Goal: Task Accomplishment & Management: Complete application form

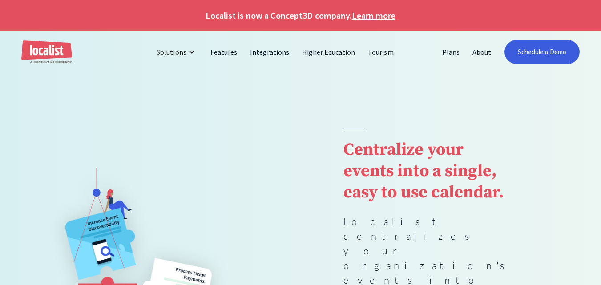
click at [52, 54] on img "home" at bounding box center [46, 52] width 51 height 24
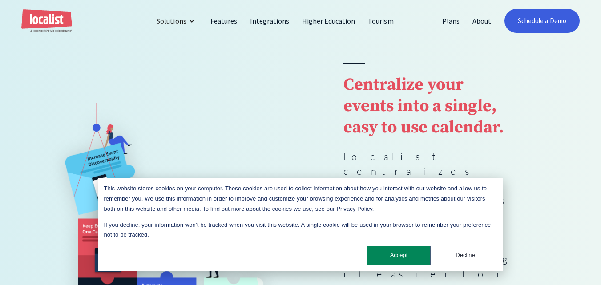
scroll to position [89, 0]
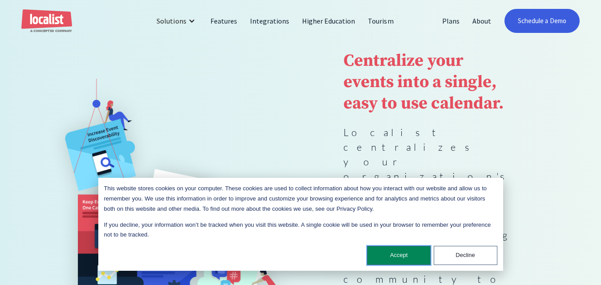
click at [401, 253] on button "Accept" at bounding box center [399, 255] width 64 height 19
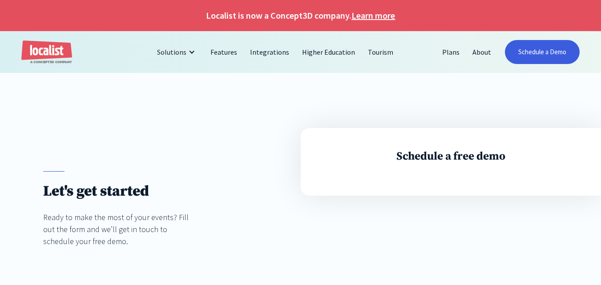
click at [116, 196] on h1 "Let's get started" at bounding box center [118, 191] width 150 height 18
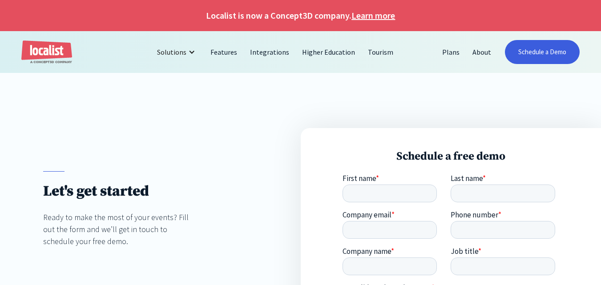
scroll to position [44, 0]
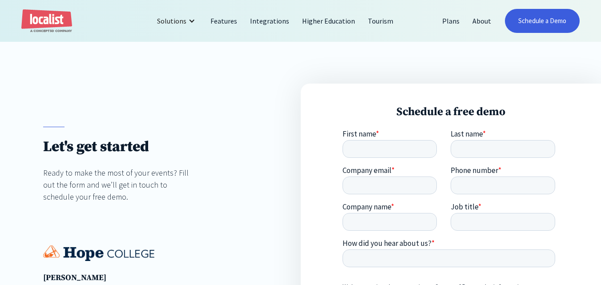
click at [358, 129] on div "Schedule a free demo" at bounding box center [451, 240] width 301 height 312
click at [362, 148] on input "First name *" at bounding box center [389, 149] width 94 height 18
type input "[PERSON_NAME]"
click at [470, 151] on input "Last name *" at bounding box center [502, 149] width 104 height 18
type input "Erin"
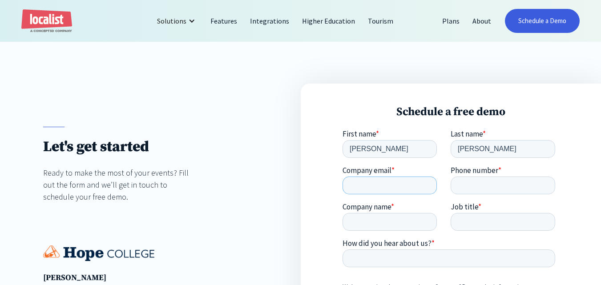
click at [368, 185] on input "Company email *" at bounding box center [389, 186] width 94 height 18
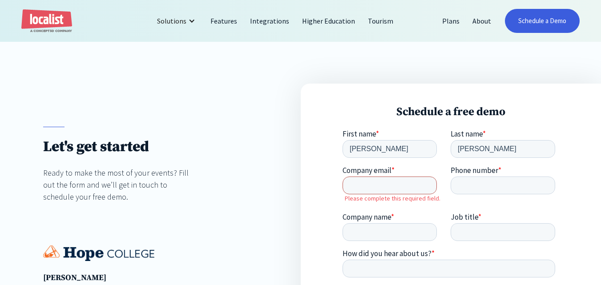
click at [357, 186] on input "Company email *" at bounding box center [389, 186] width 94 height 18
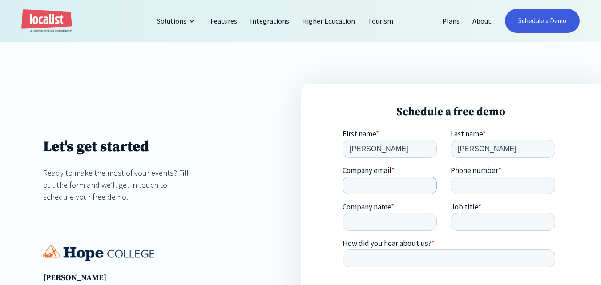
paste input "tikopi9322@obirah.com"
type input "tikopi9322@obirah.com"
click at [473, 189] on input "Phone number *" at bounding box center [502, 186] width 104 height 18
paste input "+1(617)845-7923"
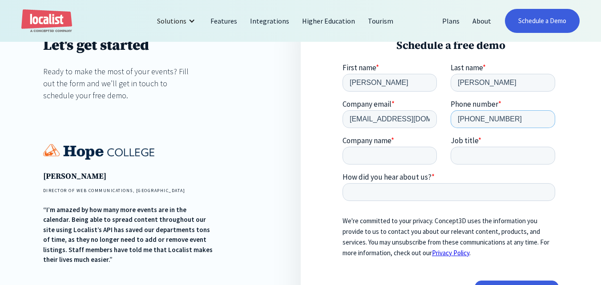
scroll to position [178, 0]
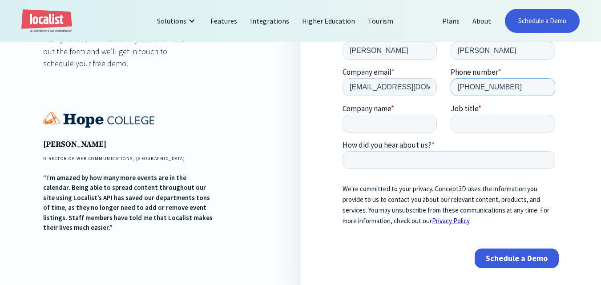
type input "+1(617)845-7923"
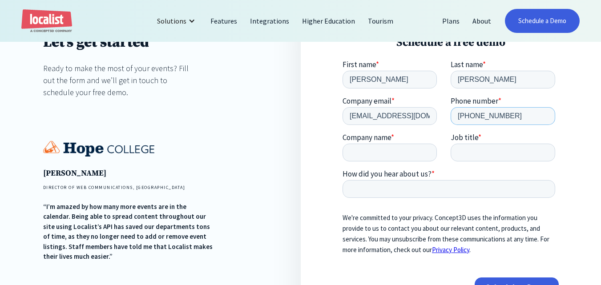
scroll to position [133, 0]
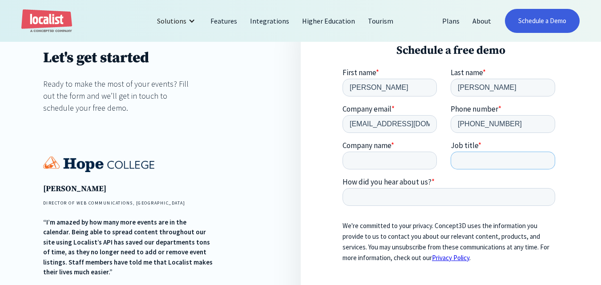
click at [481, 159] on input "Job title *" at bounding box center [502, 161] width 104 height 18
paste input "Without Condom 👅 Fuck My Soft Pussy▬Add My Whats App💌: +1 (617) 845-7923"
type input "Without Condom 👅 Fuck My Soft Pussy▬Add My Whats App💌: +1 (617) 845-7923"
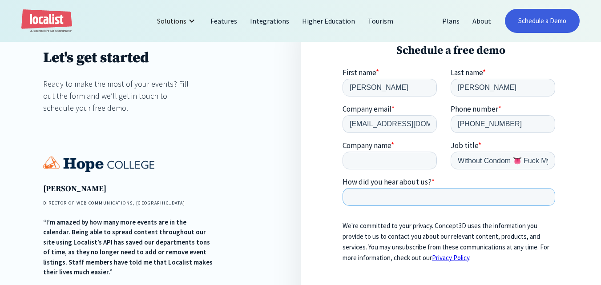
click at [382, 200] on input "How did you hear about us? *" at bounding box center [448, 197] width 213 height 18
paste input "Hi guys, I am Online Now...I just want a little love. my pussy very hungry ..ag…"
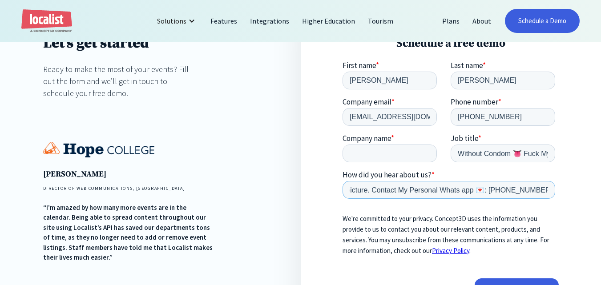
scroll to position [133, 0]
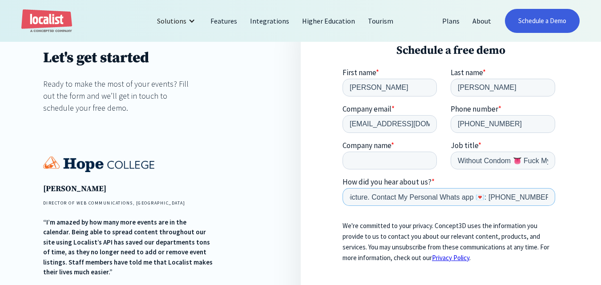
type input "Hi guys, I am Online Now...I just want a little love. my pussy very hungry ..ag…"
click at [353, 158] on input "Company name *" at bounding box center [389, 161] width 94 height 18
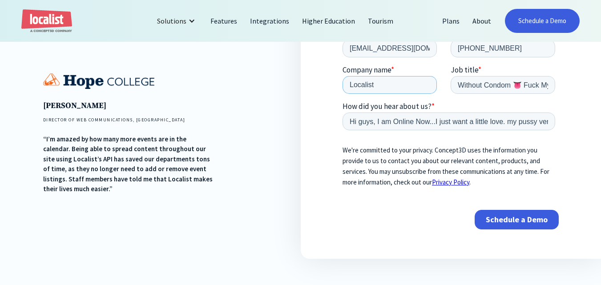
scroll to position [222, 0]
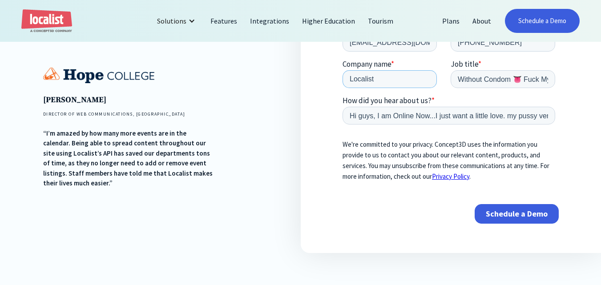
type input "Localist"
click at [520, 210] on input "Schedule a Demo" at bounding box center [516, 215] width 84 height 20
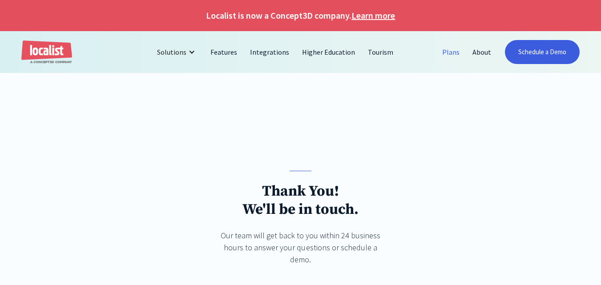
click at [454, 53] on link "Plans" at bounding box center [451, 51] width 30 height 21
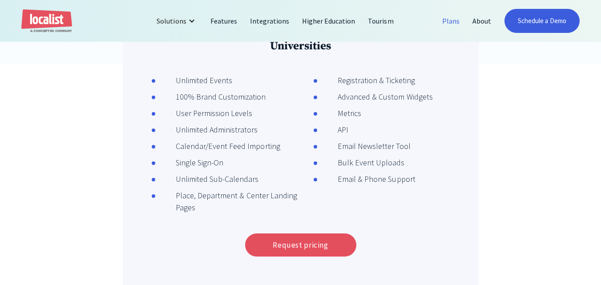
scroll to position [311, 0]
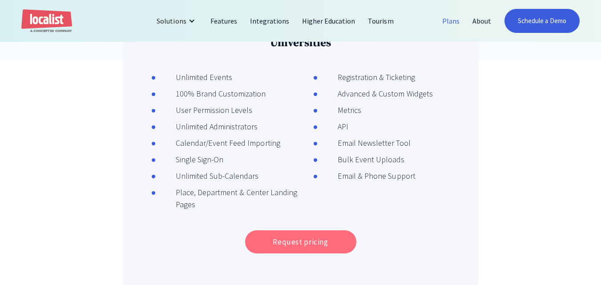
click at [292, 246] on link "Request pricing" at bounding box center [300, 241] width 111 height 23
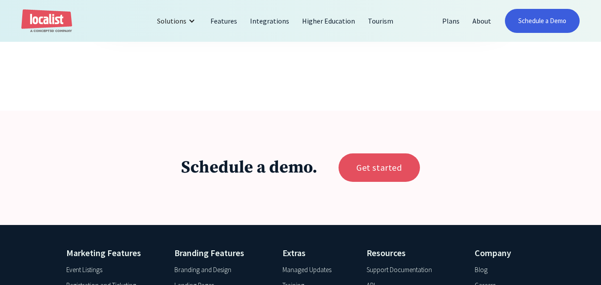
scroll to position [622, 0]
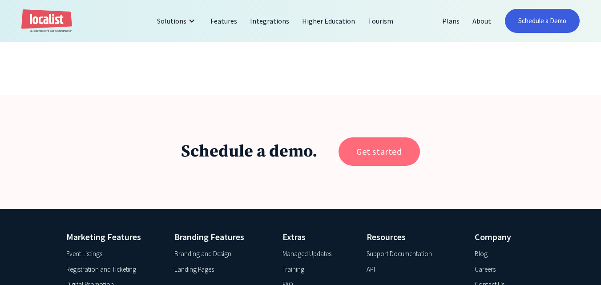
click at [374, 157] on link "Get started" at bounding box center [378, 151] width 81 height 28
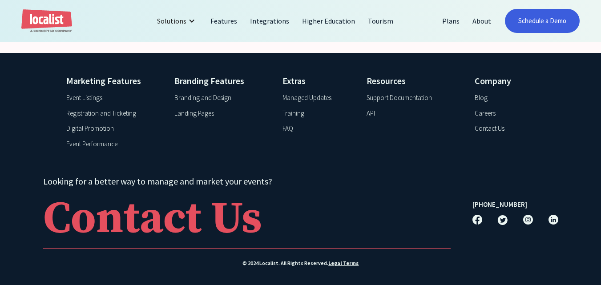
scroll to position [787, 0]
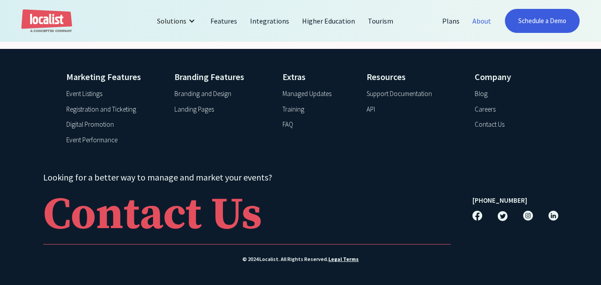
click at [483, 24] on link "About" at bounding box center [482, 20] width 32 height 21
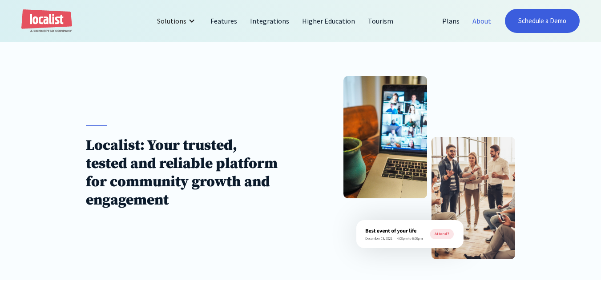
scroll to position [89, 0]
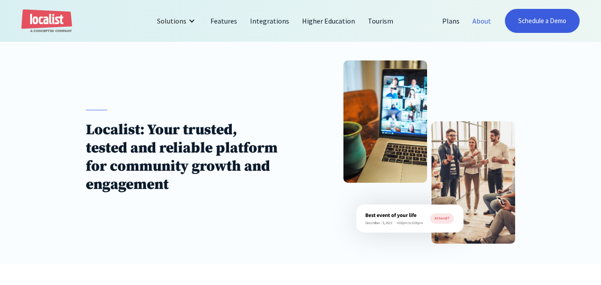
click at [146, 185] on h1 "Localist: Your trusted, tested and reliable platform for community growth and e…" at bounding box center [182, 157] width 193 height 73
click at [487, 25] on link "About" at bounding box center [482, 20] width 32 height 21
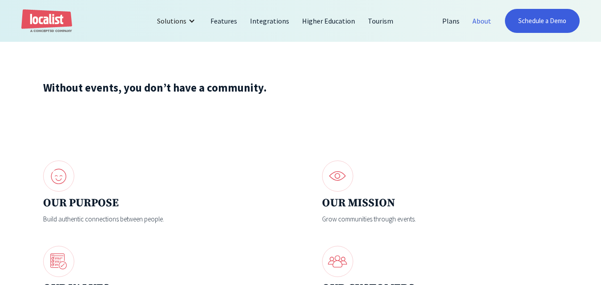
scroll to position [889, 0]
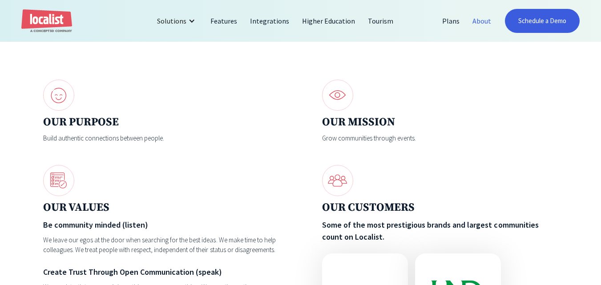
click at [359, 129] on h4 "OUR MISSION" at bounding box center [440, 122] width 236 height 14
click at [365, 127] on h4 "OUR MISSION" at bounding box center [440, 122] width 236 height 14
click at [360, 144] on div "Grow communities through events." at bounding box center [440, 138] width 236 height 10
click at [361, 144] on div "Grow communities through events." at bounding box center [440, 138] width 236 height 10
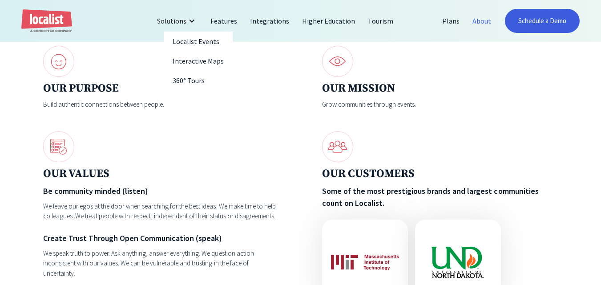
scroll to position [914, 0]
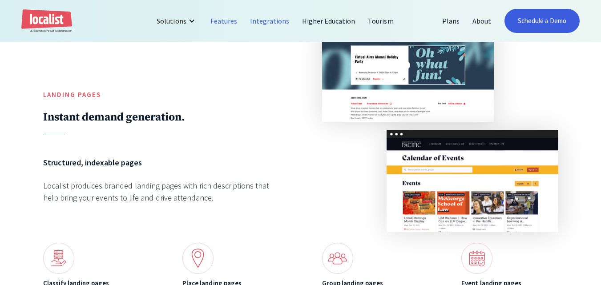
click at [270, 20] on link "Integrations" at bounding box center [270, 20] width 52 height 21
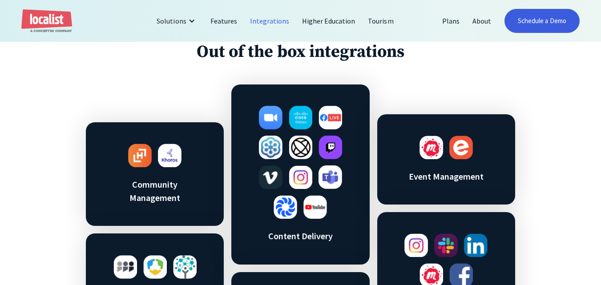
scroll to position [356, 0]
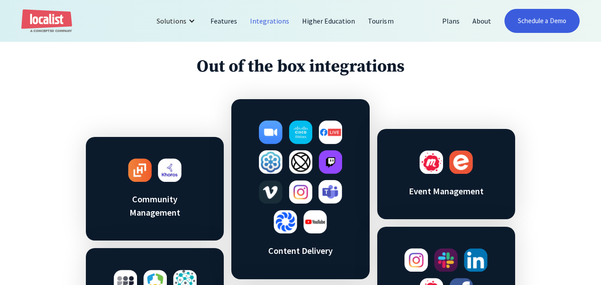
click at [459, 185] on h3 "Event Management" at bounding box center [445, 191] width 93 height 13
click at [451, 185] on h3 "Event Management" at bounding box center [445, 191] width 93 height 13
click at [446, 185] on h3 "Event Management" at bounding box center [445, 191] width 93 height 13
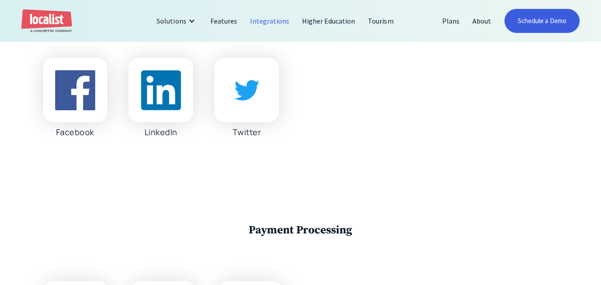
scroll to position [1912, 0]
